Goal: Transaction & Acquisition: Download file/media

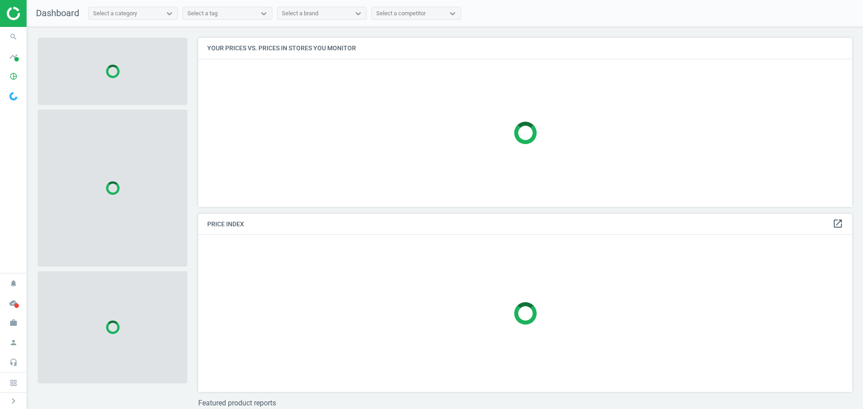
scroll to position [183, 661]
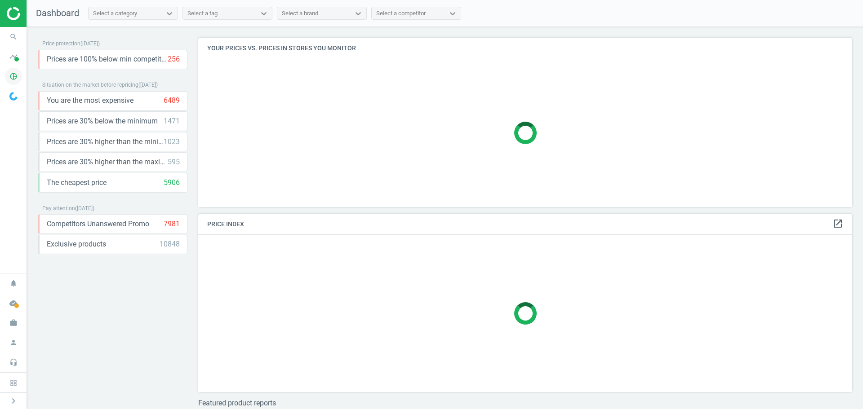
click at [14, 77] on icon "pie_chart_outlined" at bounding box center [13, 76] width 17 height 17
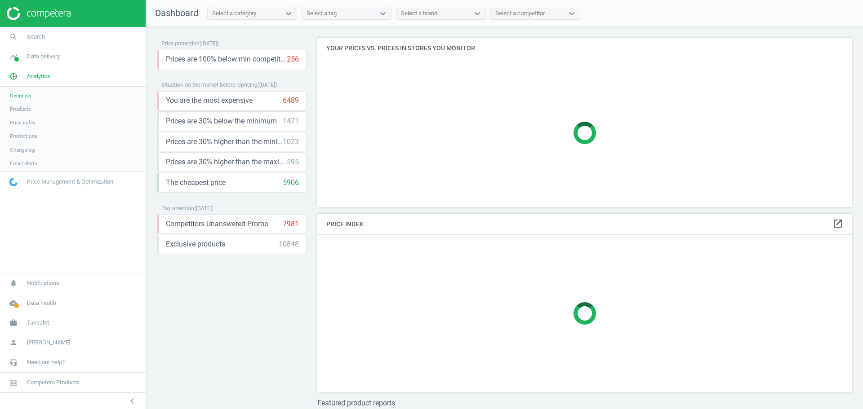
scroll to position [183, 542]
click at [22, 107] on span "Products" at bounding box center [20, 109] width 21 height 7
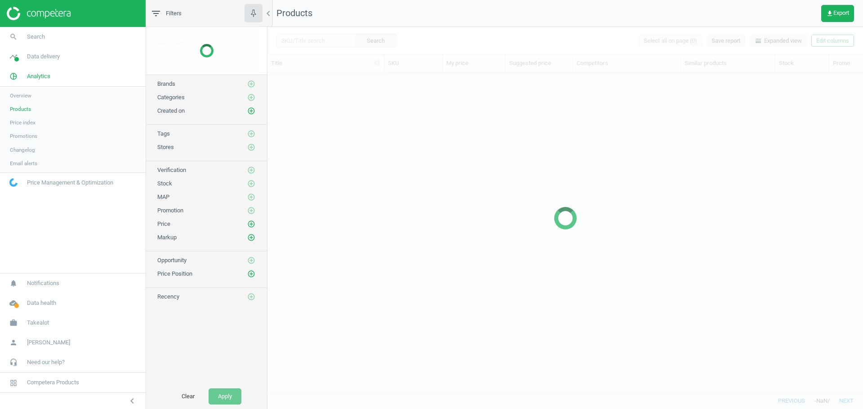
scroll to position [306, 589]
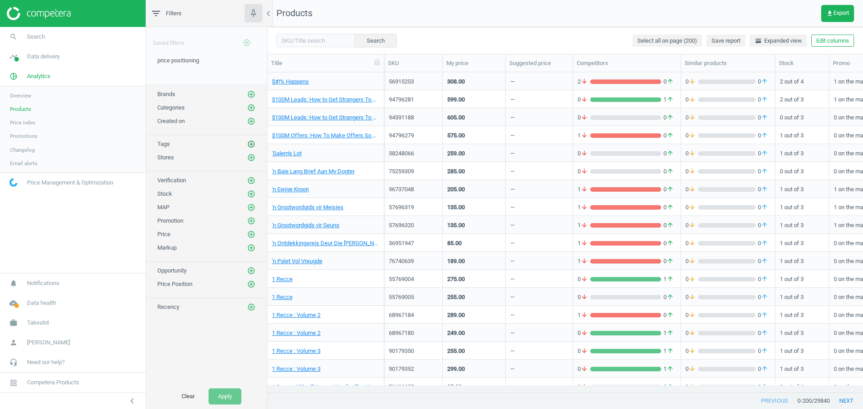
click at [250, 142] on icon "add_circle_outline" at bounding box center [251, 144] width 8 height 8
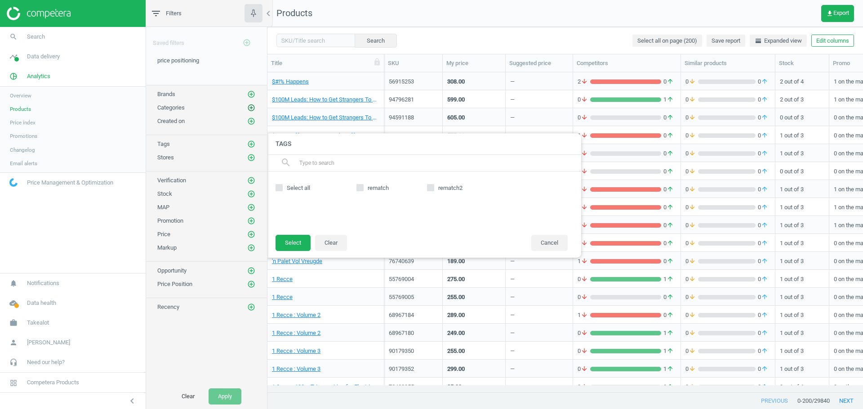
click at [251, 107] on icon "add_circle_outline" at bounding box center [251, 108] width 8 height 8
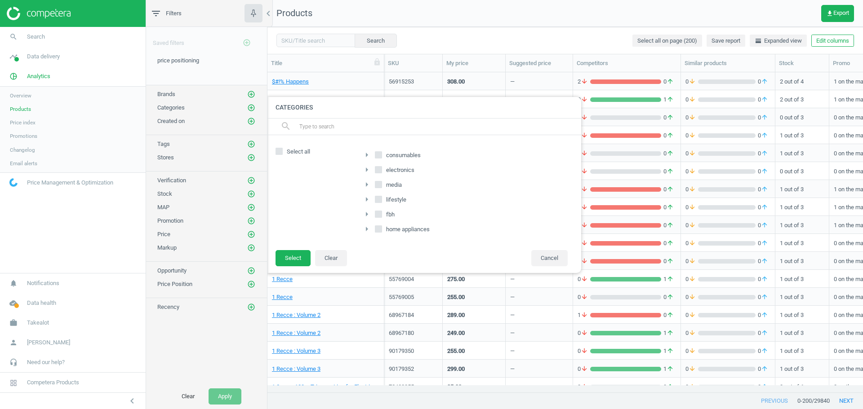
click at [362, 228] on icon "arrow_right" at bounding box center [366, 229] width 11 height 11
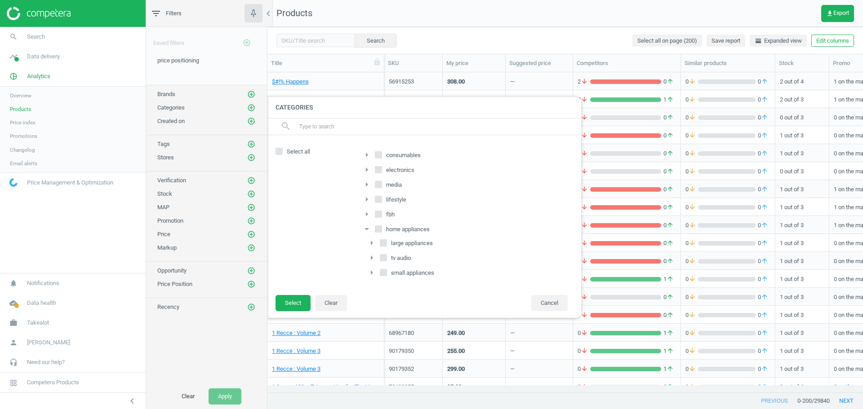
click at [385, 240] on input "large appliances" at bounding box center [384, 243] width 6 height 6
checkbox input "true"
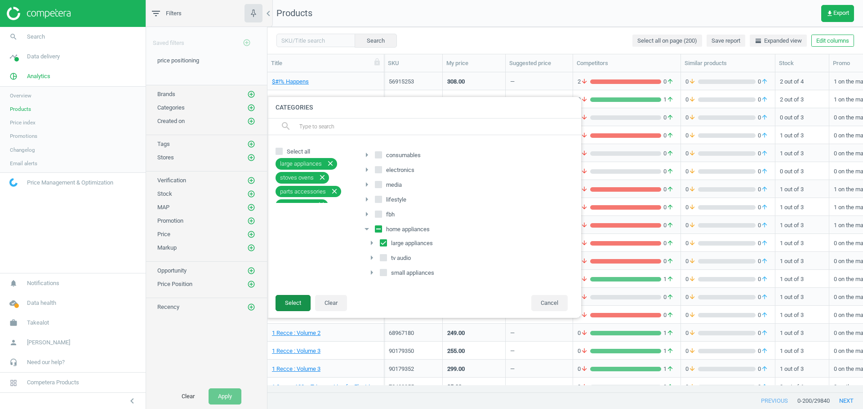
click at [297, 305] on button "Select" at bounding box center [292, 303] width 35 height 16
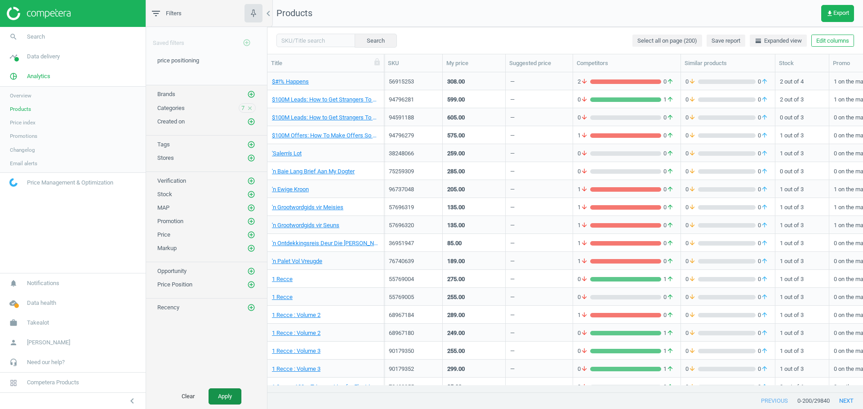
click at [225, 397] on button "Apply" at bounding box center [224, 397] width 33 height 16
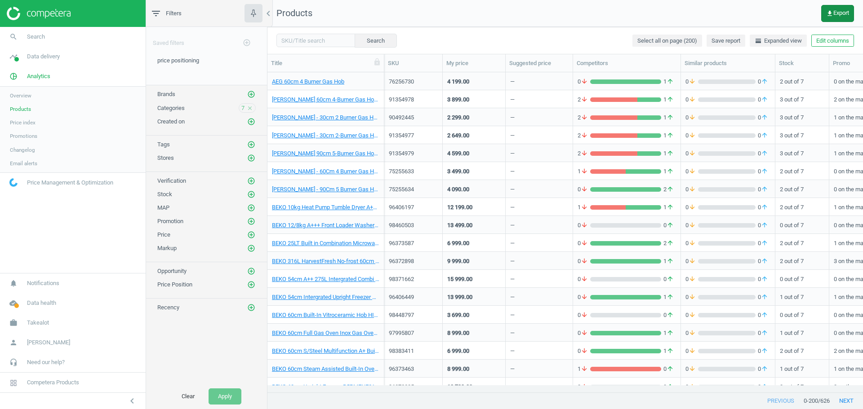
click at [829, 14] on icon "get_app" at bounding box center [829, 13] width 7 height 7
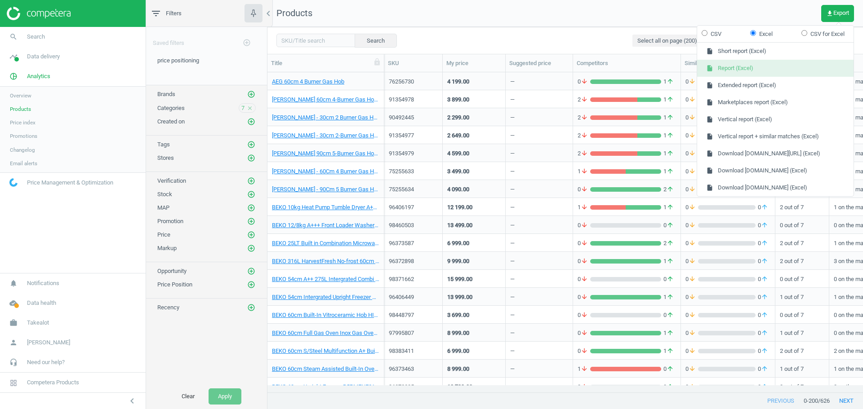
click at [768, 67] on button "insert_drive_file Report (Excel)" at bounding box center [775, 68] width 156 height 17
